Goal: Task Accomplishment & Management: Manage account settings

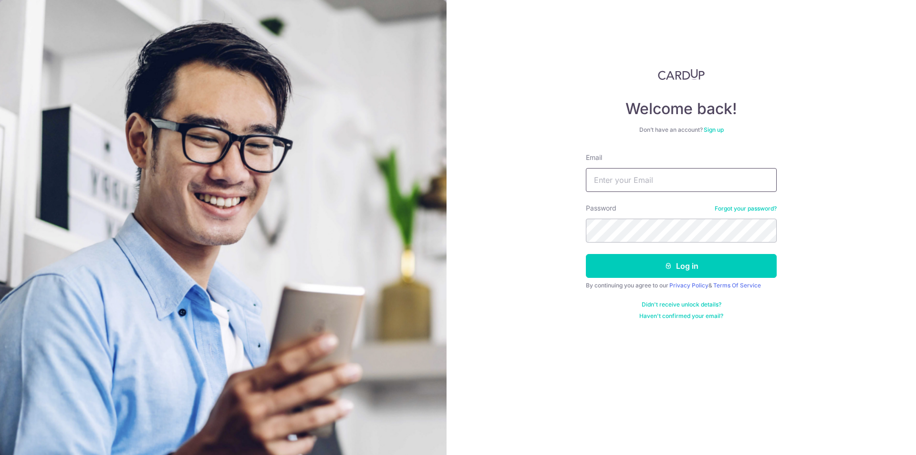
click at [677, 181] on input "Email" at bounding box center [681, 180] width 191 height 24
type input "[EMAIL_ADDRESS][DOMAIN_NAME]"
click at [586, 254] on button "Log in" at bounding box center [681, 266] width 191 height 24
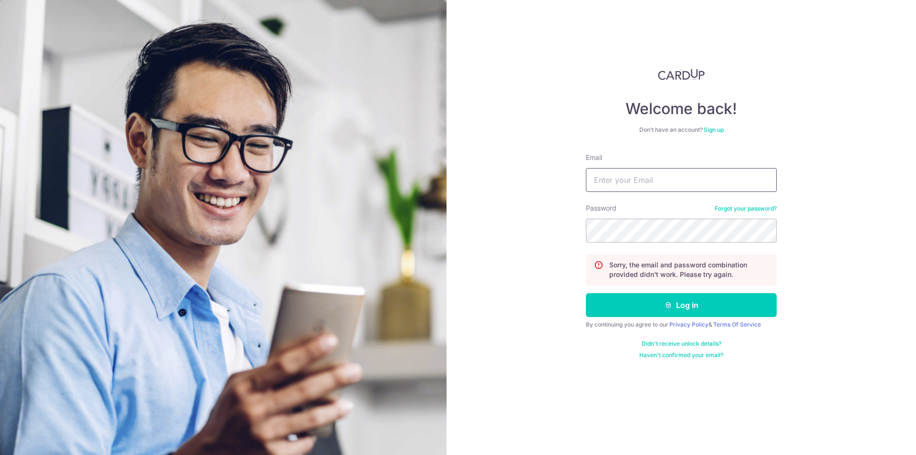
click at [632, 180] on input "Email" at bounding box center [681, 180] width 191 height 24
type input "[EMAIL_ADDRESS][DOMAIN_NAME]"
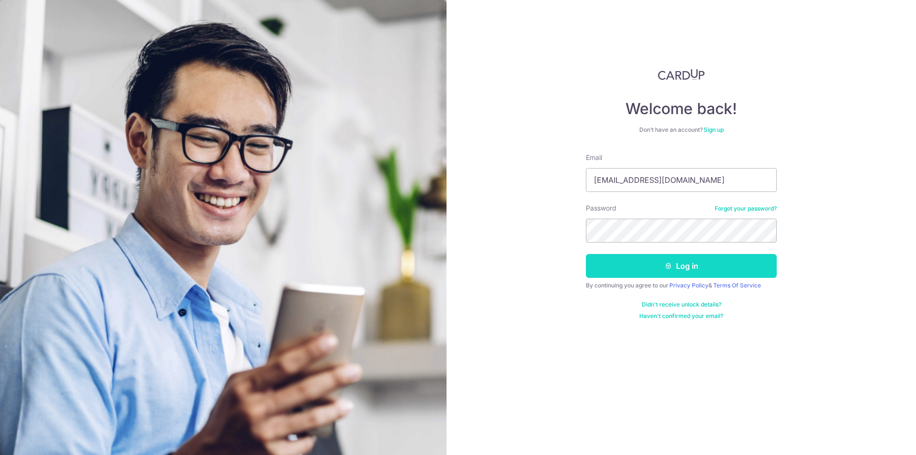
click at [655, 267] on button "Log in" at bounding box center [681, 266] width 191 height 24
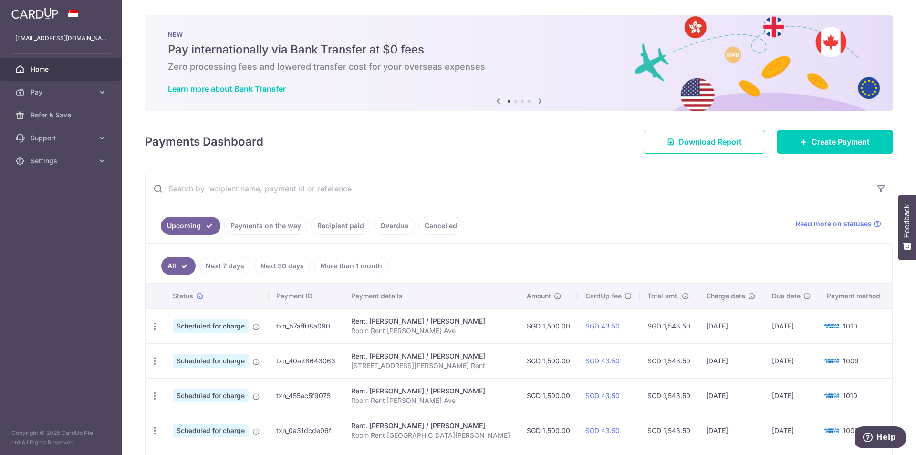
click at [254, 224] on link "Payments on the way" at bounding box center [265, 226] width 83 height 18
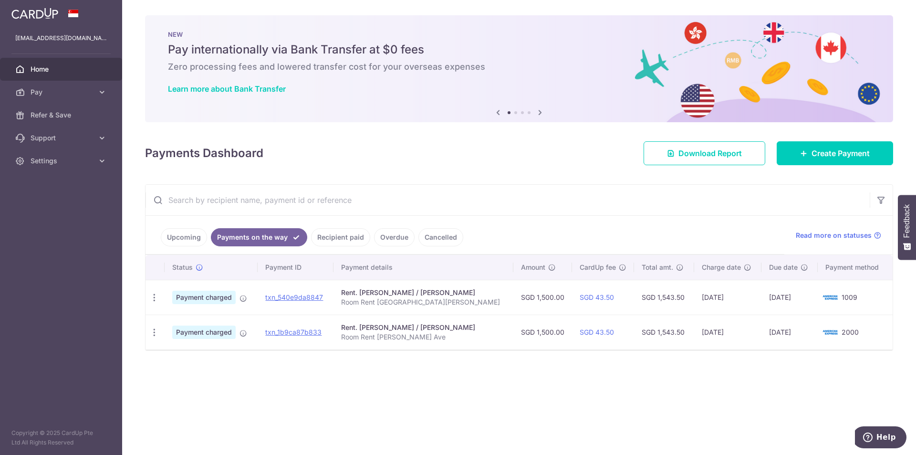
click at [169, 238] on link "Upcoming" at bounding box center [184, 237] width 46 height 18
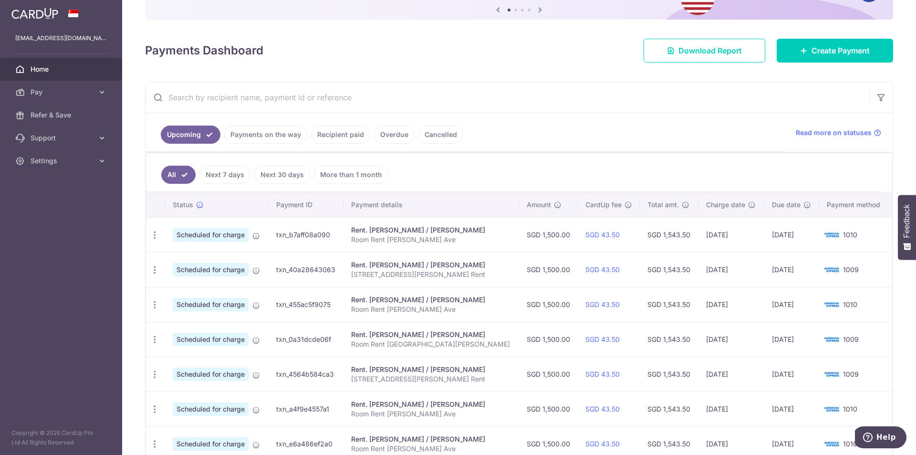
scroll to position [239, 0]
